Goal: Task Accomplishment & Management: Use online tool/utility

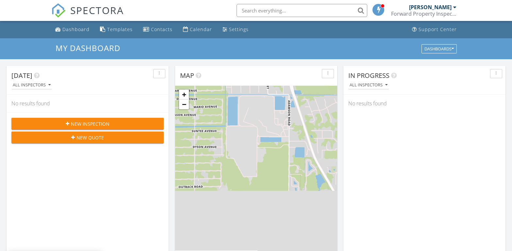
scroll to position [600, 518]
click at [201, 31] on div "Calendar" at bounding box center [201, 29] width 22 height 6
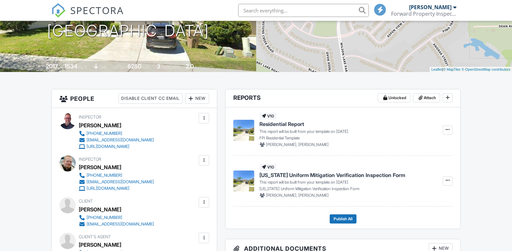
scroll to position [133, 0]
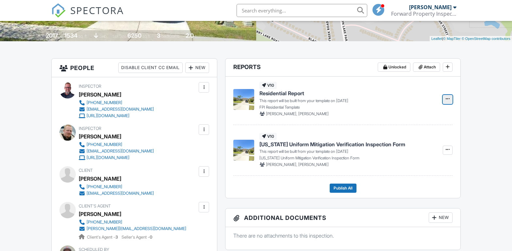
click at [447, 97] on icon at bounding box center [448, 98] width 4 height 5
click at [413, 115] on input "Build Now" at bounding box center [415, 116] width 67 height 15
click at [290, 95] on span "Residential Report" at bounding box center [281, 93] width 45 height 7
